Goal: Task Accomplishment & Management: Use online tool/utility

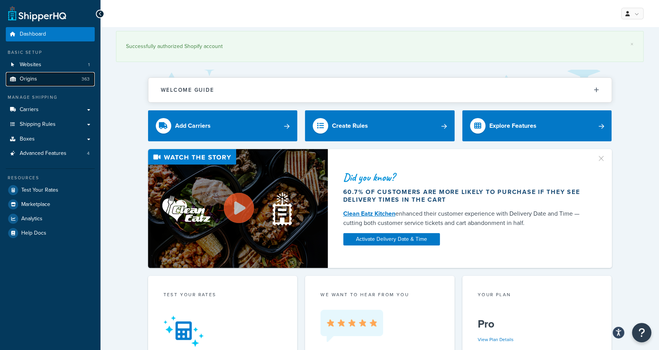
click at [26, 80] on span "Origins" at bounding box center [28, 79] width 17 height 7
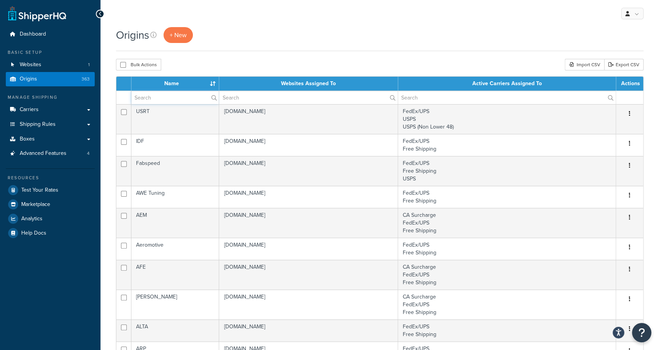
click at [178, 100] on input "text" at bounding box center [174, 97] width 87 height 13
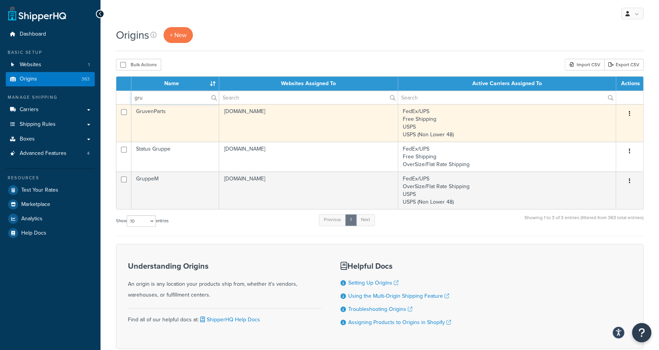
type input "gru"
click at [163, 114] on td "GruvenParts" at bounding box center [175, 123] width 88 height 38
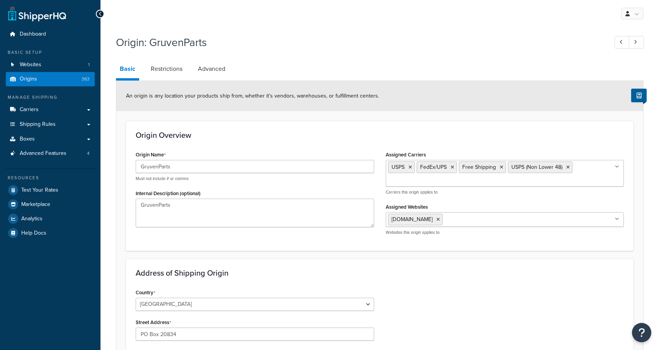
select select "10"
click at [171, 72] on link "Restrictions" at bounding box center [166, 69] width 39 height 19
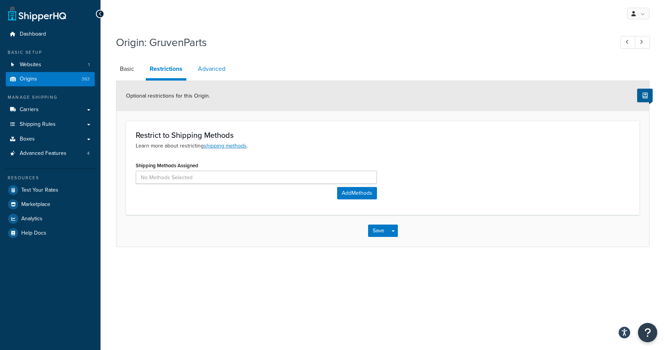
click at [202, 69] on link "Advanced" at bounding box center [211, 69] width 35 height 19
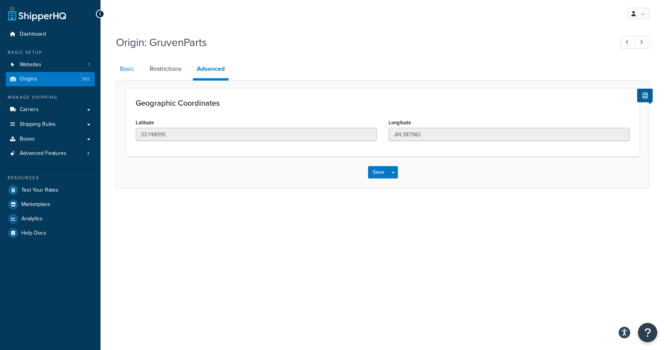
click at [129, 68] on link "Basic" at bounding box center [127, 69] width 22 height 19
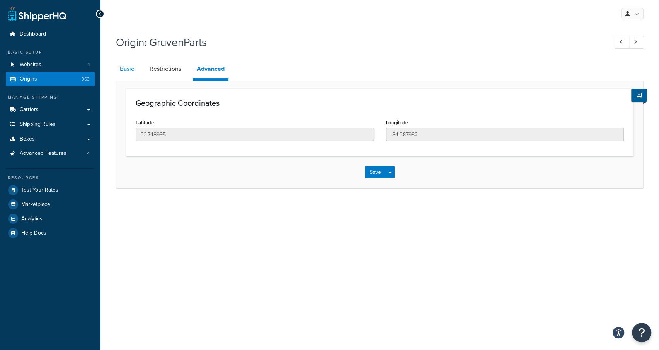
select select "10"
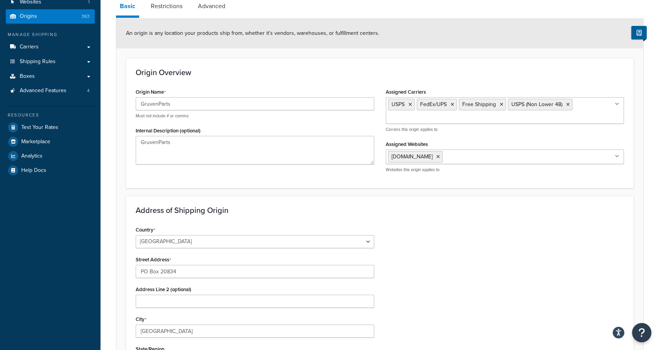
scroll to position [39, 0]
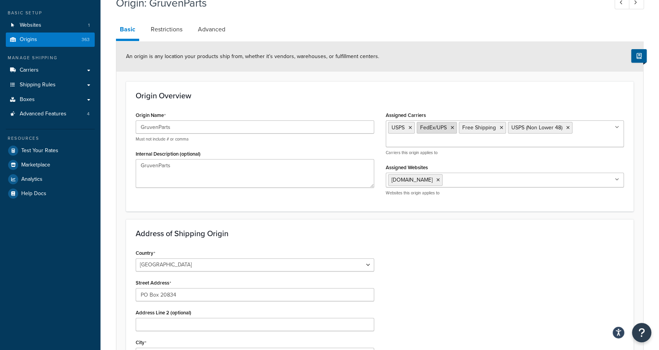
click at [453, 129] on icon at bounding box center [452, 127] width 3 height 5
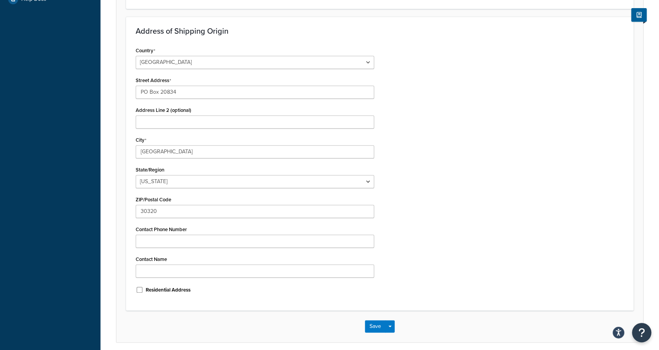
scroll to position [264, 0]
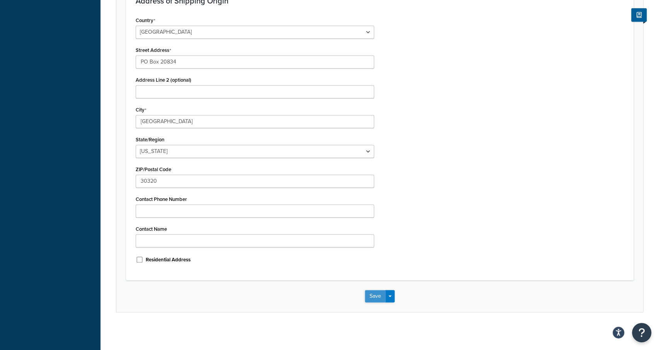
click at [379, 294] on button "Save" at bounding box center [375, 296] width 21 height 12
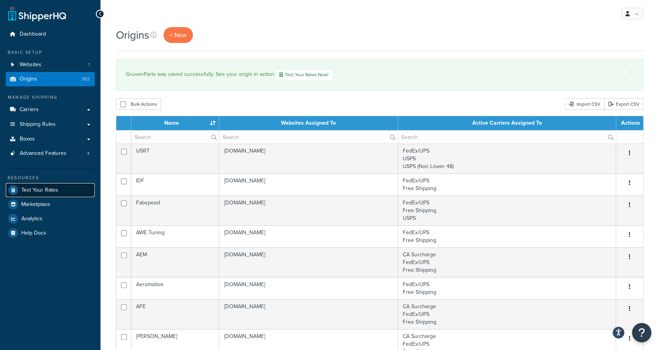
click at [38, 188] on span "Test Your Rates" at bounding box center [39, 190] width 37 height 7
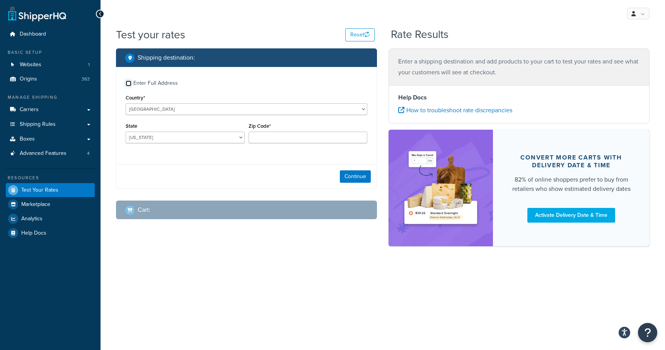
click at [127, 82] on input "Enter Full Address" at bounding box center [129, 83] width 6 height 6
checkbox input "true"
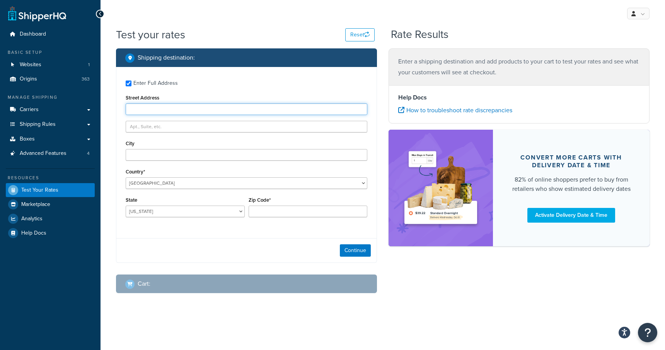
drag, startPoint x: 163, startPoint y: 108, endPoint x: 159, endPoint y: 109, distance: 4.3
click at [163, 108] on input "Street Address" at bounding box center [247, 109] width 242 height 12
type input "[STREET_ADDRESS]"
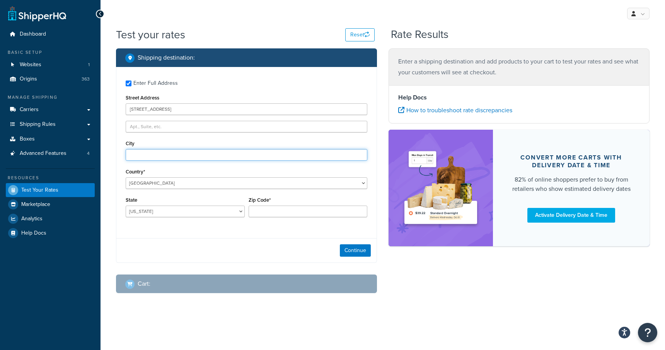
click at [180, 157] on input "City" at bounding box center [247, 155] width 242 height 12
type input "Valrico"
select select "FL"
type input "33594"
click at [345, 250] on button "Continue" at bounding box center [355, 250] width 31 height 12
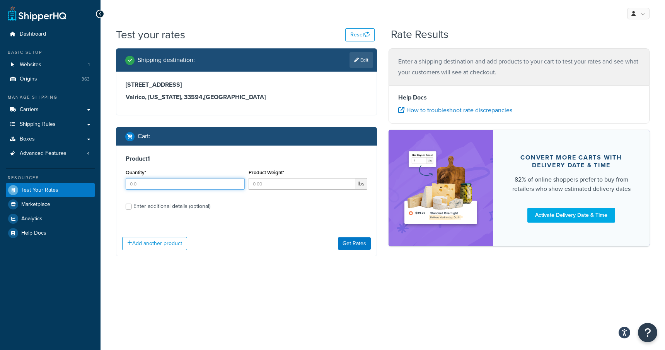
click at [169, 181] on input "Quantity*" at bounding box center [185, 184] width 119 height 12
type input "1"
click at [278, 187] on input "Product Weight*" at bounding box center [302, 184] width 107 height 12
type input "22"
click at [175, 205] on div "Enter additional details (optional)" at bounding box center [171, 206] width 77 height 11
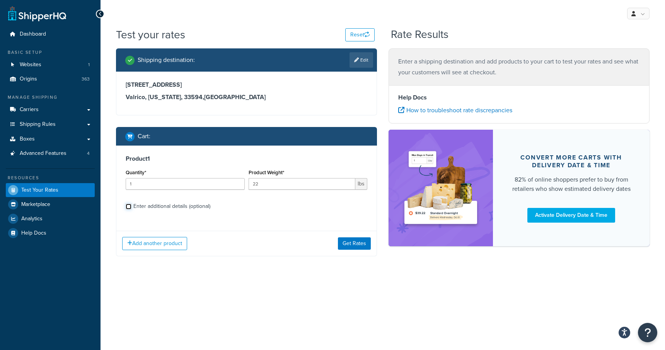
click at [131, 205] on input "Enter additional details (optional)" at bounding box center [129, 206] width 6 height 6
checkbox input "true"
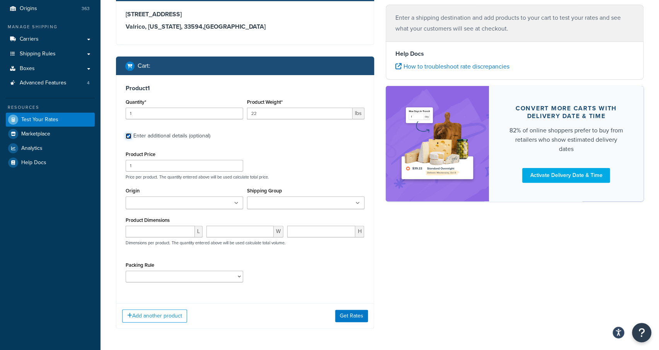
scroll to position [77, 0]
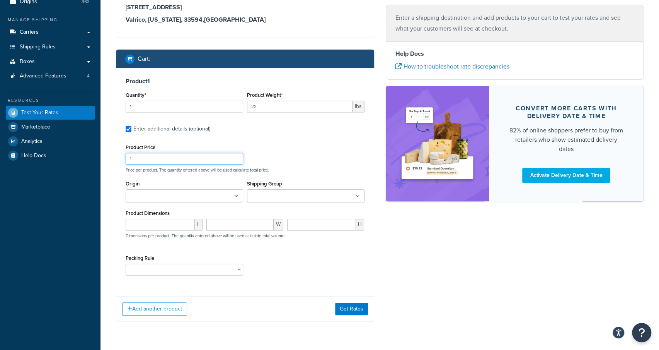
click at [154, 162] on input "1" at bounding box center [185, 159] width 118 height 12
drag, startPoint x: 154, startPoint y: 162, endPoint x: 121, endPoint y: 163, distance: 32.5
click at [121, 162] on div "Product 1 Quantity* 1 Product Weight* 22 lbs Enter additional details (optional…" at bounding box center [245, 179] width 258 height 222
type input "80"
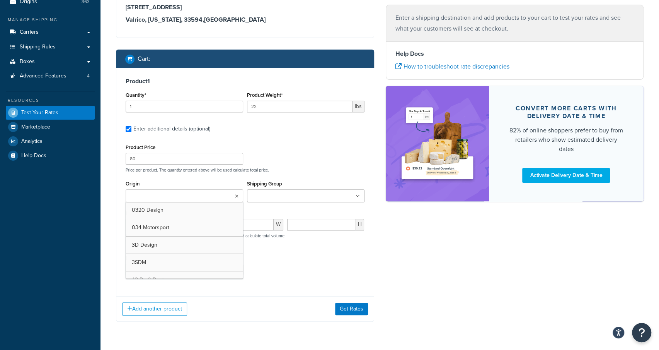
click at [143, 193] on input "Origin" at bounding box center [162, 196] width 68 height 9
type input "gruven"
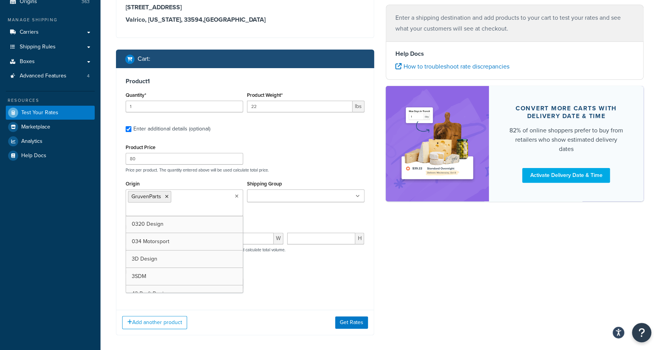
click at [263, 208] on div "Origin GruvenParts 0320 Design 034 Motorsport 3D Design 3SDM 42 Draft Designs 9…" at bounding box center [245, 199] width 243 height 43
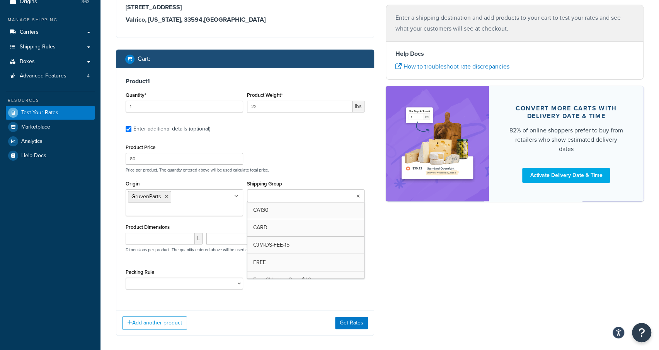
click at [270, 194] on input "Shipping Group" at bounding box center [283, 196] width 68 height 9
click at [273, 169] on p "Price per product. The quantity entered above will be used calculate total pric…" at bounding box center [245, 169] width 243 height 5
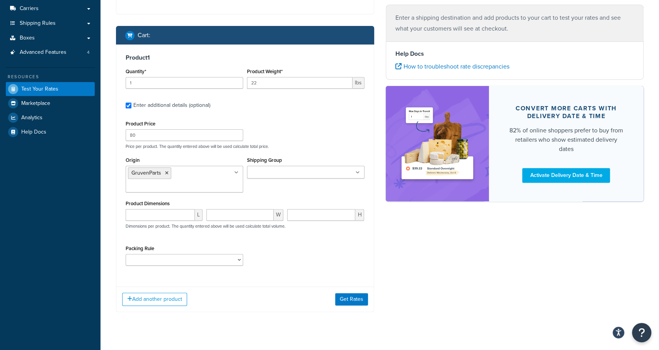
scroll to position [113, 0]
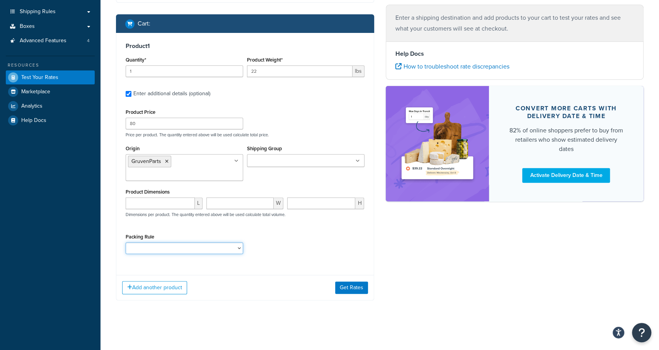
click at [234, 249] on select "One Box" at bounding box center [185, 248] width 118 height 12
click at [353, 287] on button "Get Rates" at bounding box center [351, 287] width 33 height 12
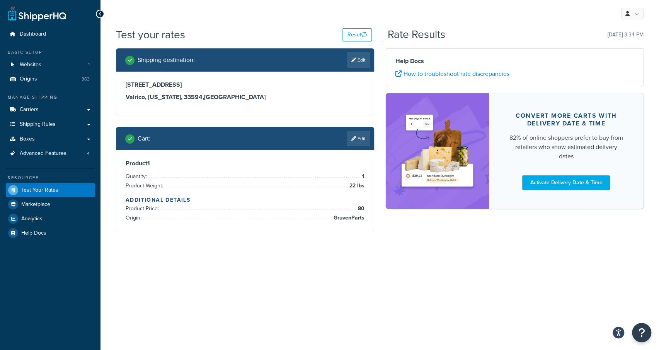
scroll to position [0, 0]
